Goal: Find specific fact: Find specific fact

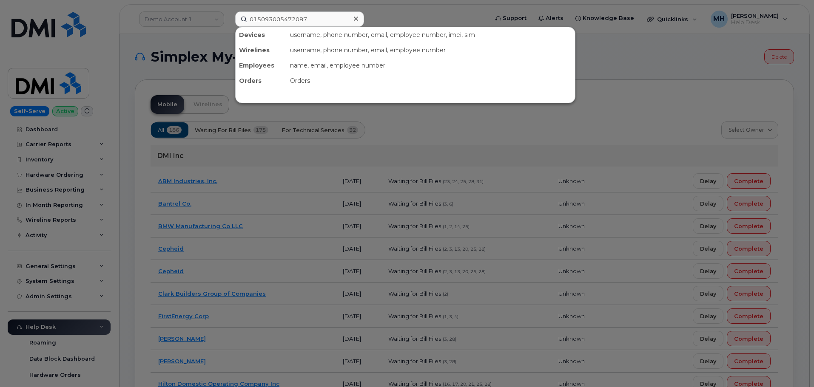
type input "015093005472087"
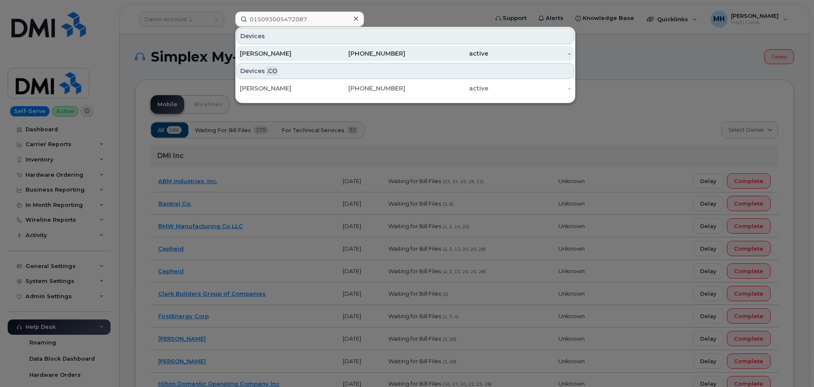
click at [312, 50] on div "[PERSON_NAME]" at bounding box center [281, 53] width 83 height 9
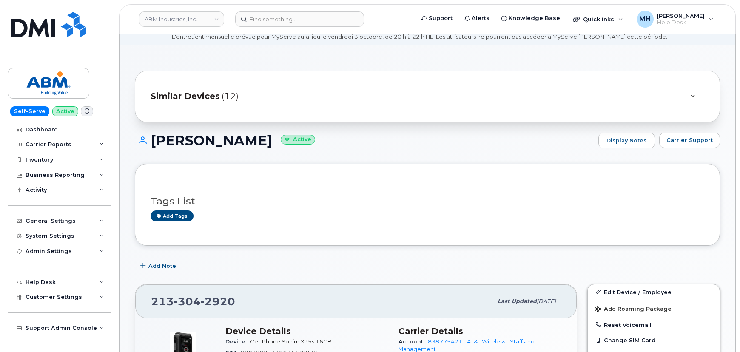
scroll to position [77, 0]
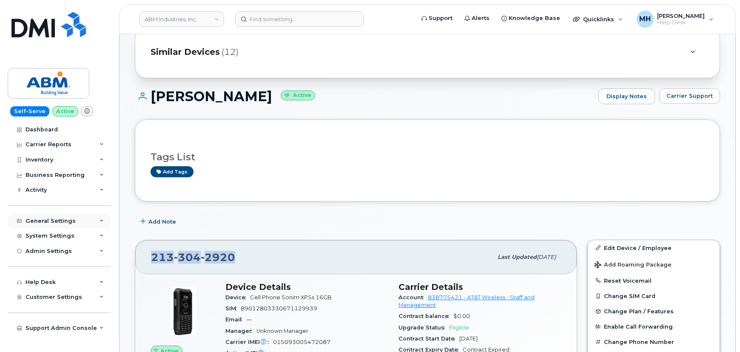
drag, startPoint x: 241, startPoint y: 253, endPoint x: 11, endPoint y: 224, distance: 231.4
click at [150, 255] on div "213 304 2920 Last updated Sep 18, 2025" at bounding box center [355, 257] width 441 height 34
copy span "213 304 2920"
